Goal: Task Accomplishment & Management: Manage account settings

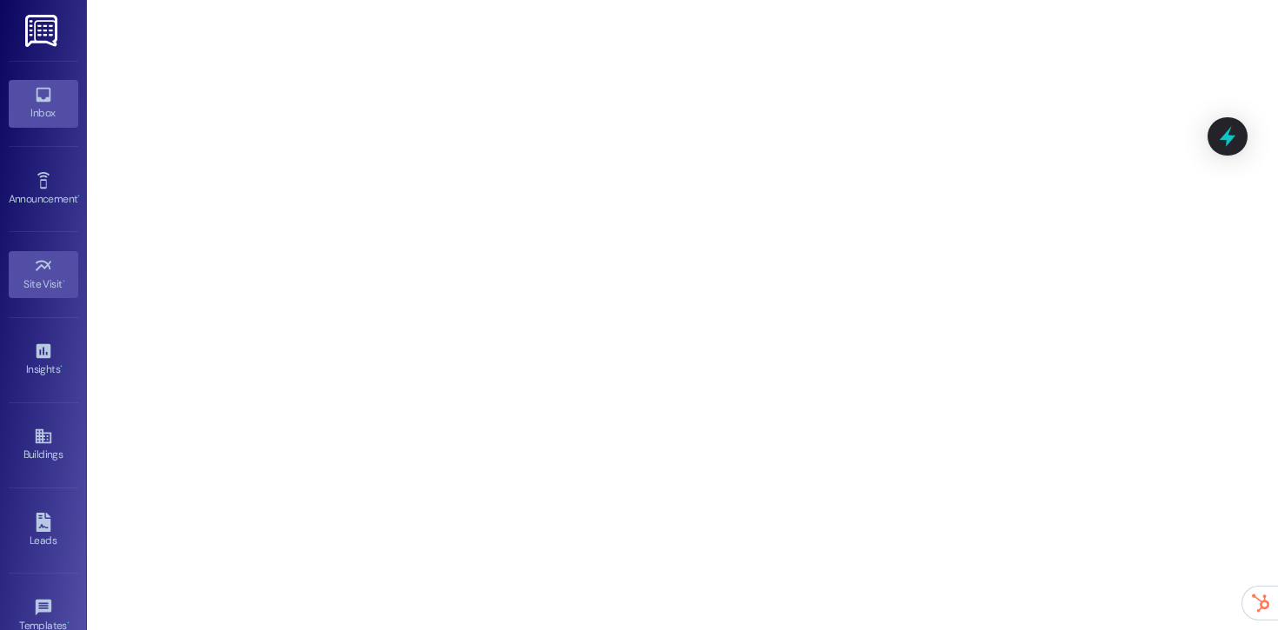
scroll to position [199, 0]
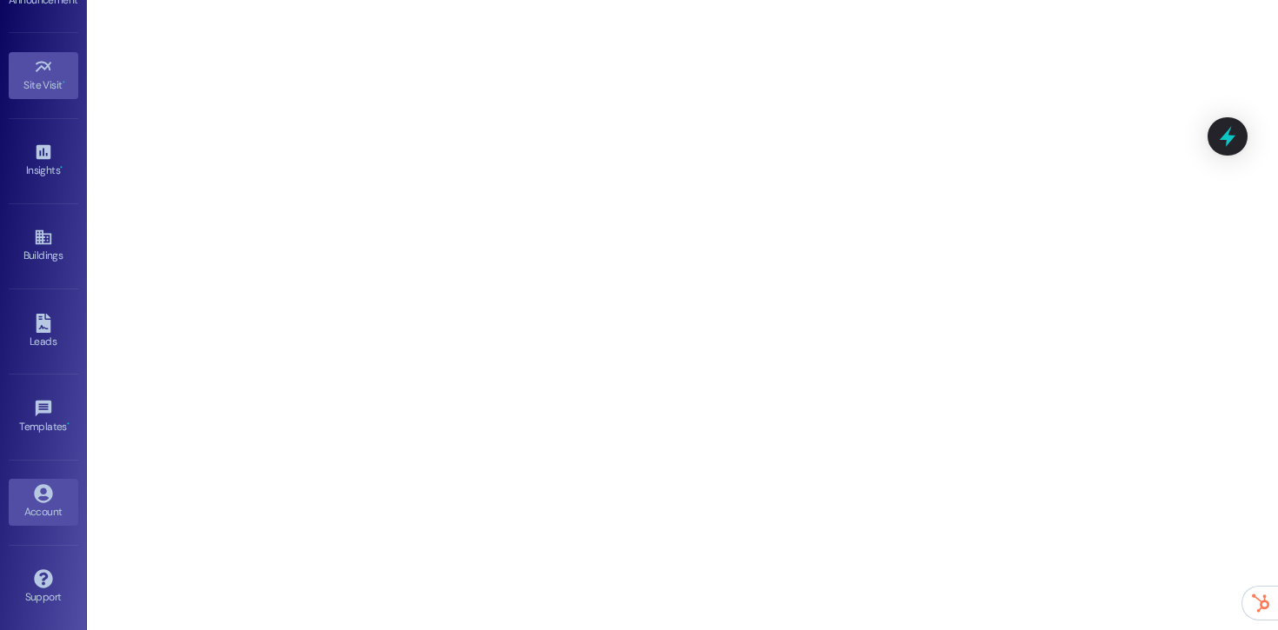
click at [11, 480] on link "Account" at bounding box center [44, 502] width 70 height 47
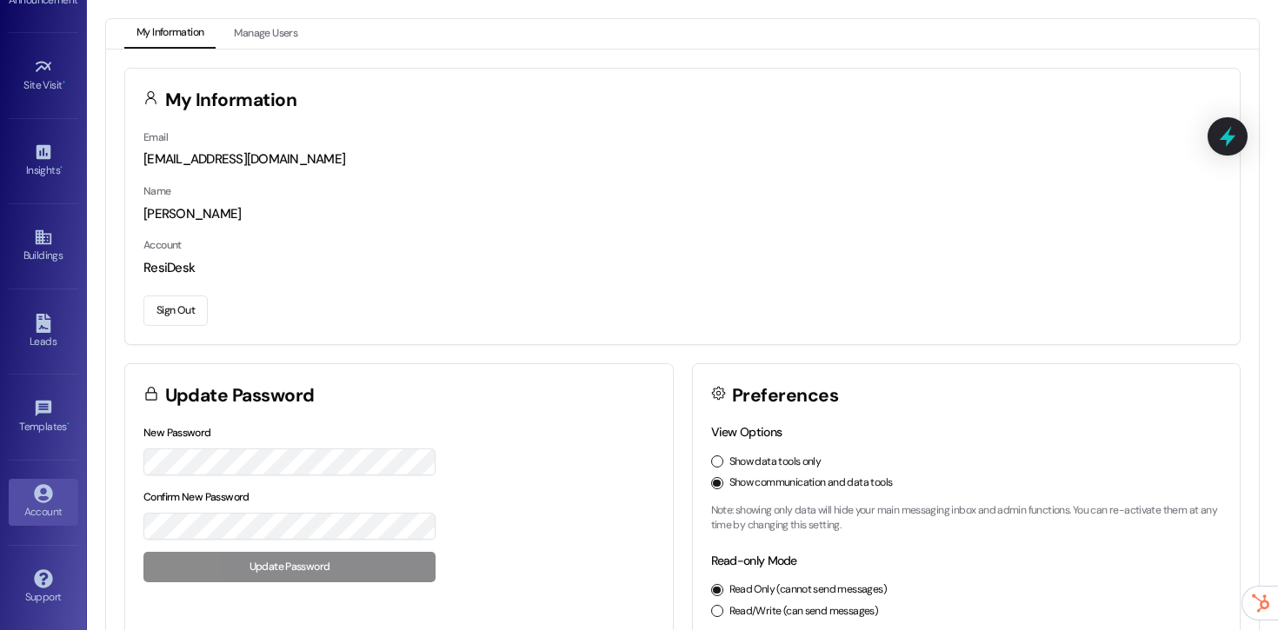
click at [195, 317] on button "Sign Out" at bounding box center [175, 311] width 64 height 30
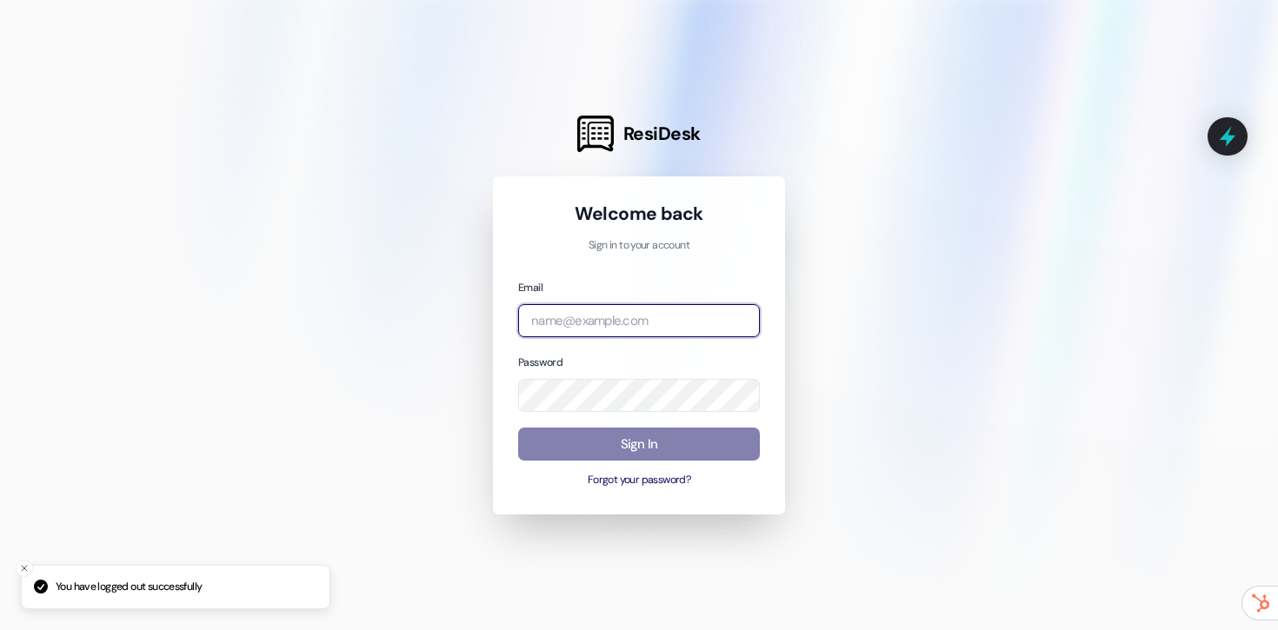
click at [681, 329] on input "email" at bounding box center [639, 321] width 242 height 34
type input "[EMAIL_ADDRESS][DOMAIN_NAME]"
